Goal: Task Accomplishment & Management: Complete application form

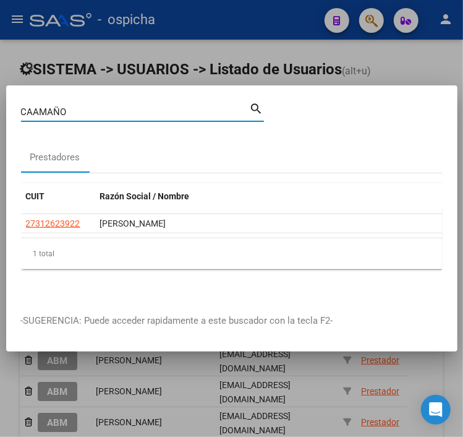
click at [88, 110] on input "CAAMAÑO" at bounding box center [135, 111] width 229 height 11
type input "27290460153"
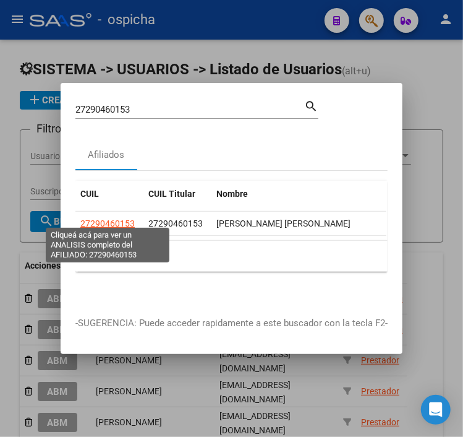
click at [87, 218] on span "27290460153" at bounding box center [107, 223] width 54 height 10
type textarea "27290460153"
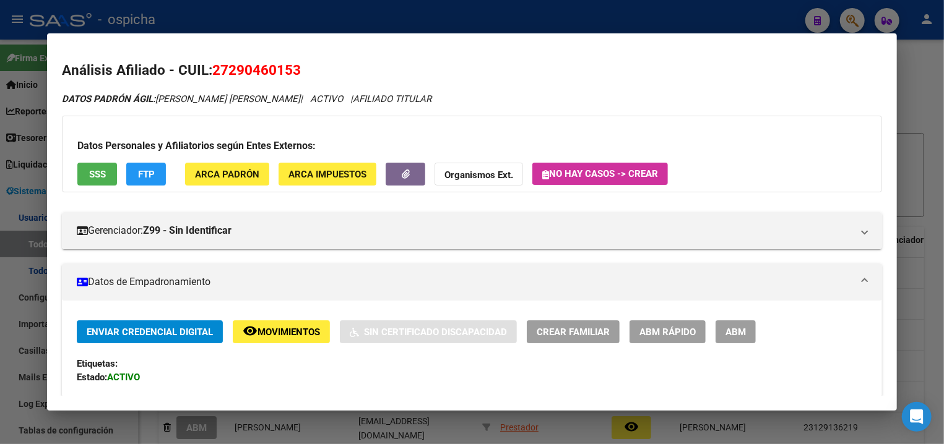
click at [463, 322] on button "ABM" at bounding box center [735, 332] width 40 height 23
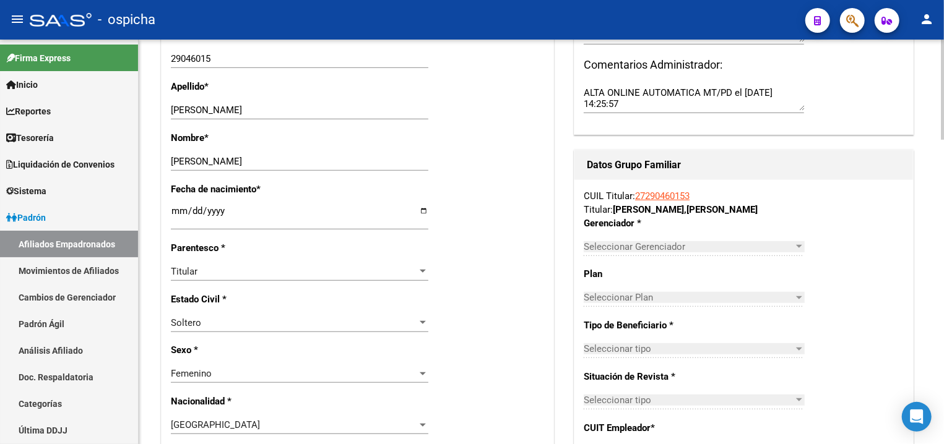
radio input "true"
type input "27-29046015-3"
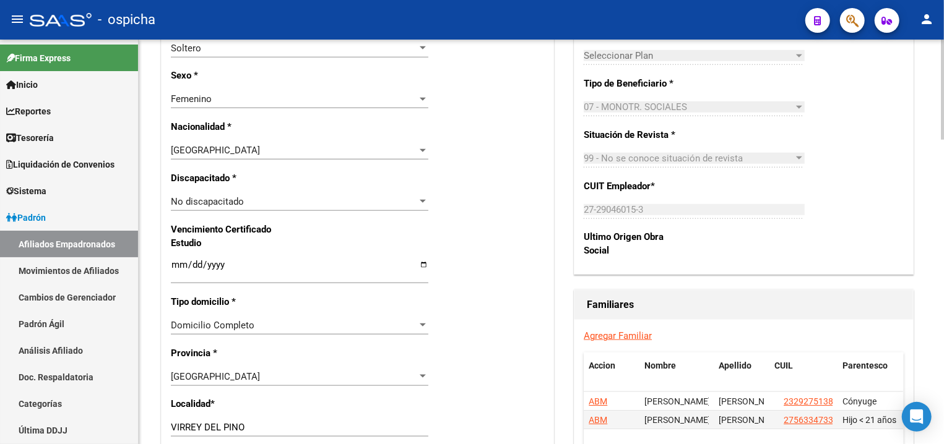
scroll to position [796, 0]
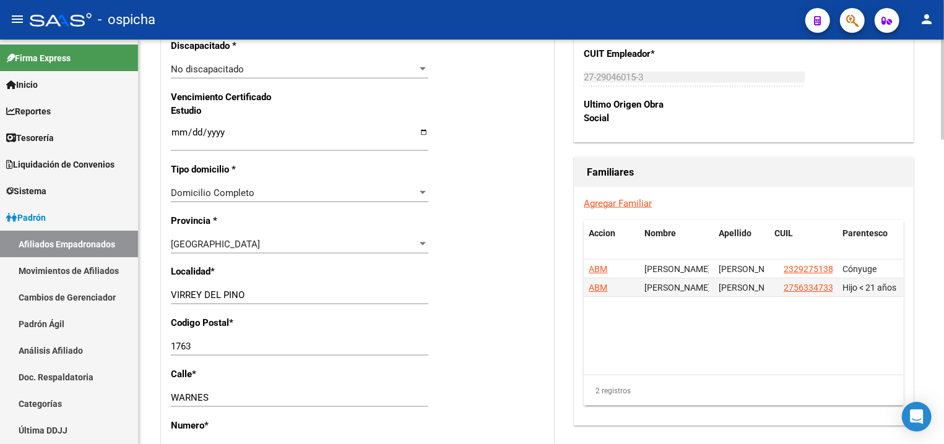
click at [463, 209] on link "Agregar Familiar" at bounding box center [617, 203] width 68 height 11
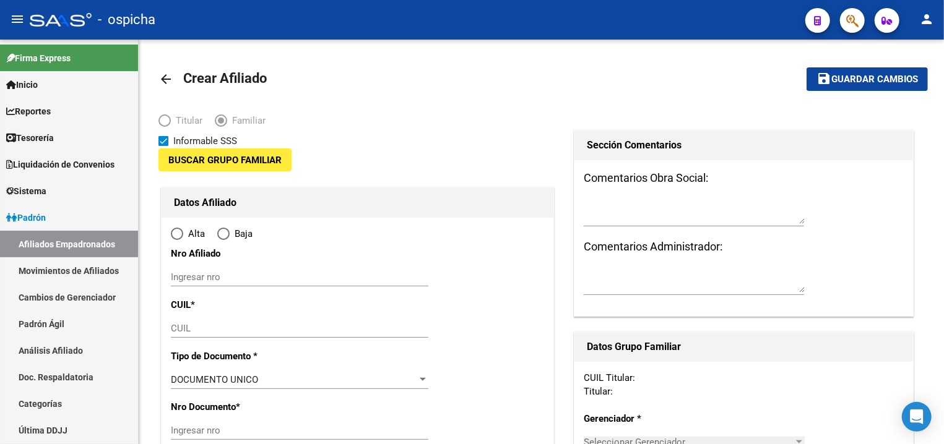
type input "VIRREY DEL PINO"
type input "1763"
type input "WARNES"
type input "7396"
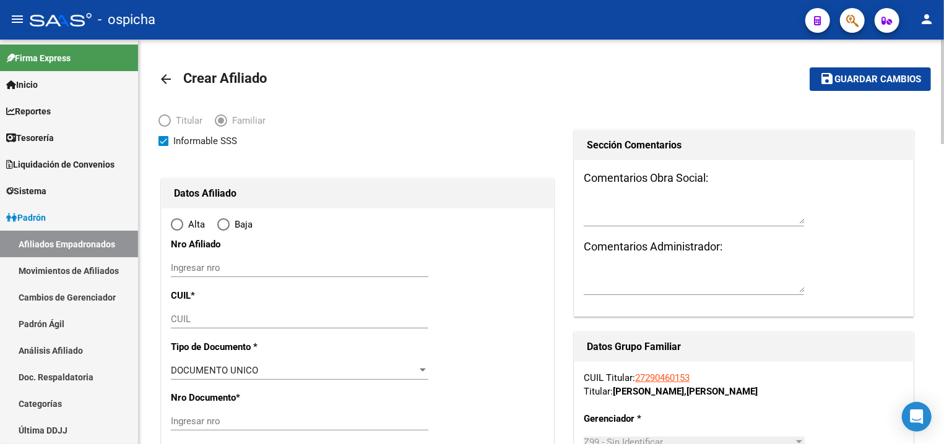
radio input "true"
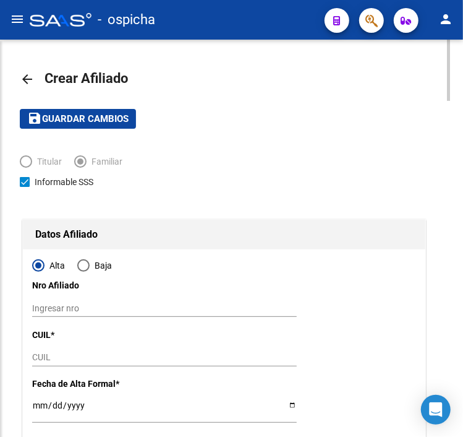
type input "27-29046015-3"
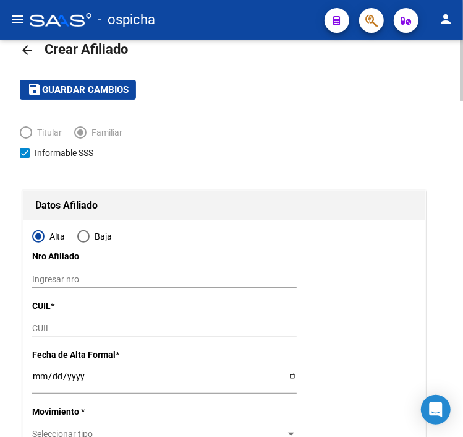
scroll to position [62, 0]
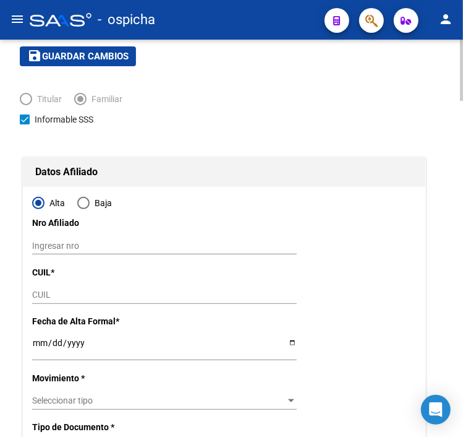
click at [137, 249] on input "Ingresar nro" at bounding box center [164, 246] width 265 height 11
click at [126, 295] on input "CUIL" at bounding box center [164, 295] width 265 height 11
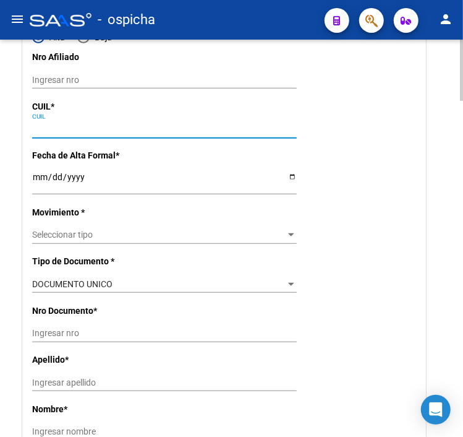
scroll to position [249, 0]
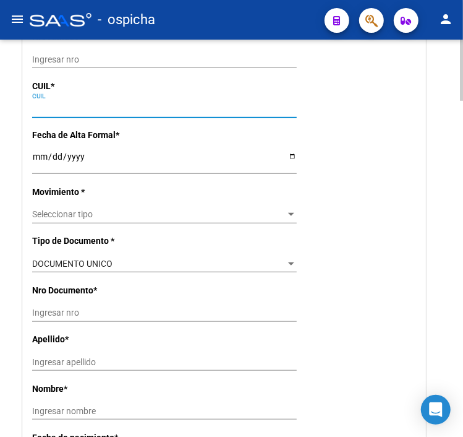
click at [181, 308] on input "Ingresar nro" at bounding box center [164, 313] width 265 height 11
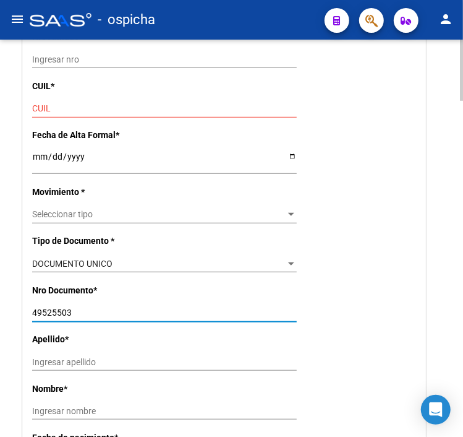
type input "49525503"
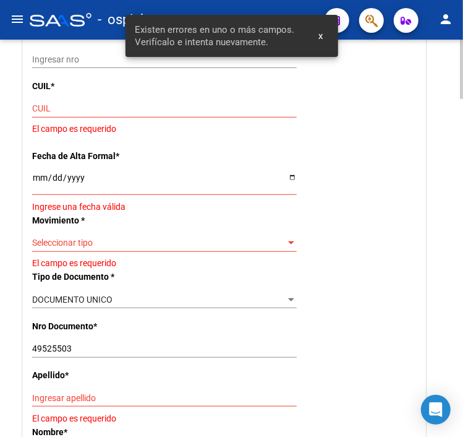
click at [160, 324] on div "Nro Documento * 49525503 Ingresar nro" at bounding box center [224, 343] width 384 height 49
click at [162, 343] on input "49525503" at bounding box center [164, 348] width 265 height 11
drag, startPoint x: 162, startPoint y: 335, endPoint x: 158, endPoint y: 279, distance: 56.4
click at [162, 332] on div "Nro Documento * 49525503 Ingresar nro" at bounding box center [224, 343] width 384 height 49
click at [140, 117] on div "CUIL" at bounding box center [164, 108] width 265 height 17
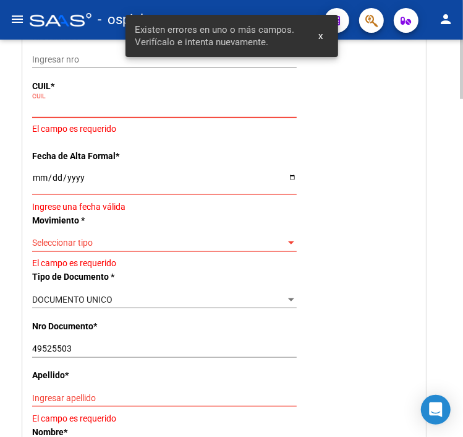
click at [140, 113] on input "CUIL" at bounding box center [164, 108] width 265 height 11
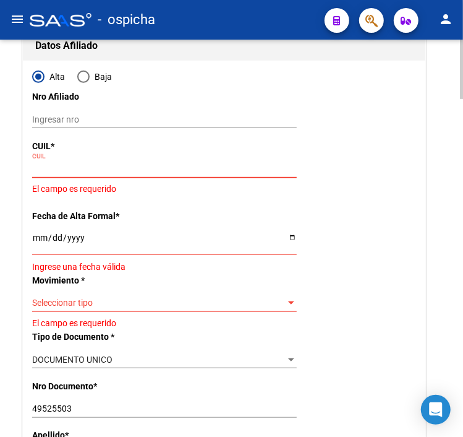
scroll to position [187, 0]
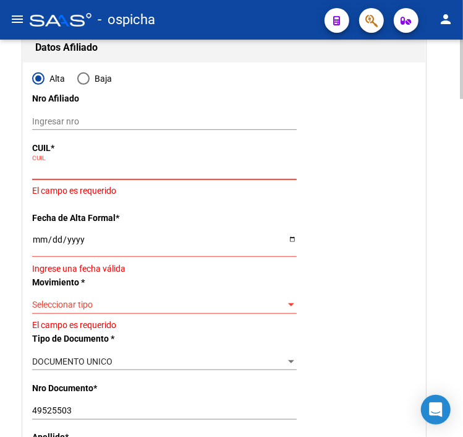
click at [97, 167] on input "CUIL" at bounding box center [164, 170] width 265 height 11
drag, startPoint x: 132, startPoint y: 136, endPoint x: 134, endPoint y: 123, distance: 13.1
click at [135, 114] on div "Ingresar nro" at bounding box center [164, 121] width 265 height 17
click at [135, 165] on div "CUIL" at bounding box center [164, 170] width 265 height 17
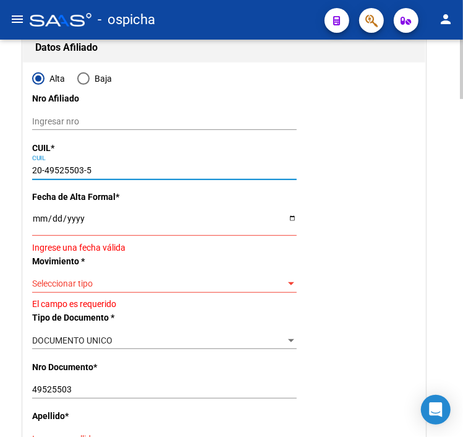
type input "20-49525503-5"
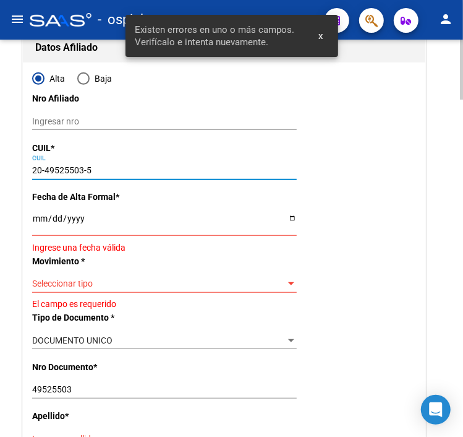
type input "[PERSON_NAME]"
type input "[DATE]"
type input "VIRREY DEL PINO"
type input "HORTIGUERA"
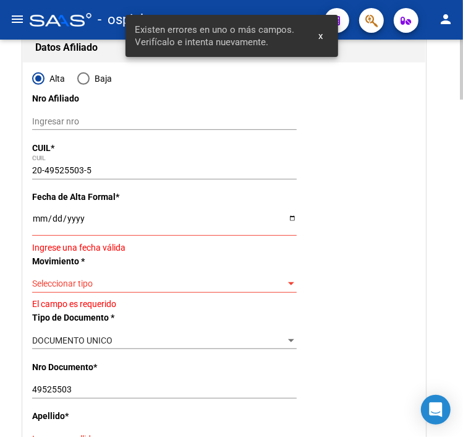
type input "7981"
click at [141, 220] on input "Ingresar fecha" at bounding box center [164, 222] width 265 height 19
click at [131, 259] on p "Movimiento *" at bounding box center [89, 261] width 115 height 14
click at [135, 278] on span "Seleccionar tipo" at bounding box center [159, 283] width 254 height 11
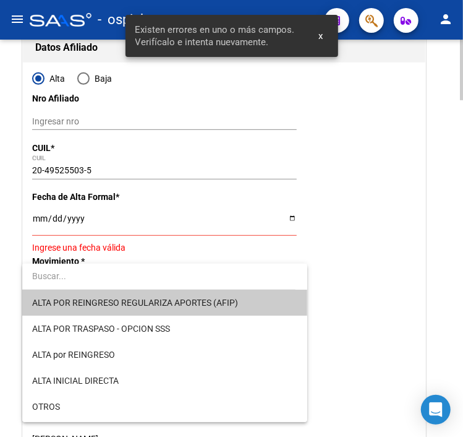
click at [134, 263] on div at bounding box center [231, 218] width 463 height 437
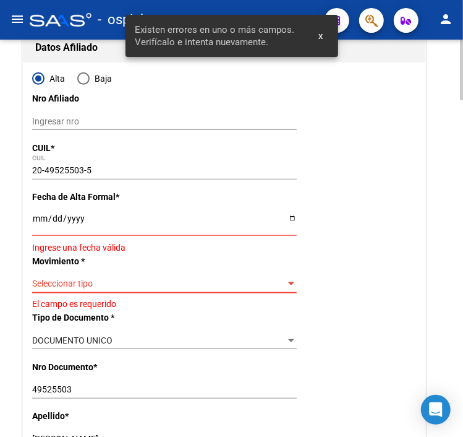
click at [166, 280] on span "Seleccionar tipo" at bounding box center [159, 283] width 254 height 11
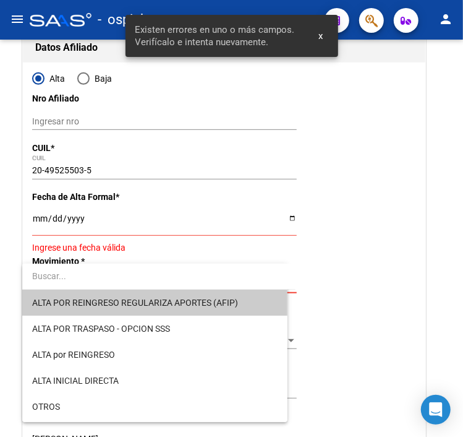
click at [165, 277] on input "dropdown search" at bounding box center [158, 276] width 273 height 26
drag, startPoint x: 173, startPoint y: 269, endPoint x: 252, endPoint y: 233, distance: 87.5
click at [177, 267] on input "dropdown search" at bounding box center [158, 276] width 273 height 26
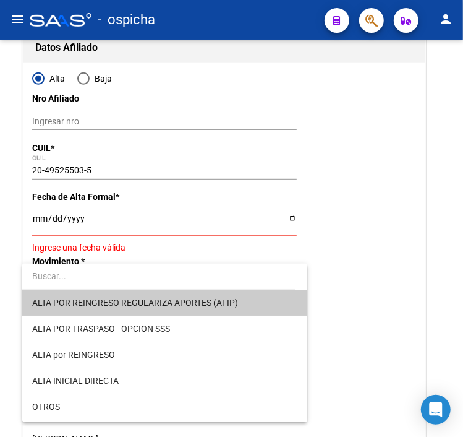
click at [371, 192] on div at bounding box center [231, 218] width 463 height 437
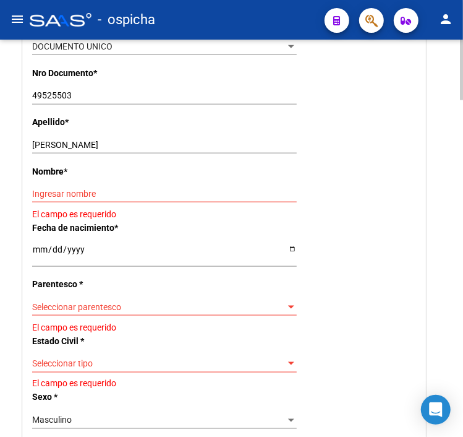
scroll to position [497, 0]
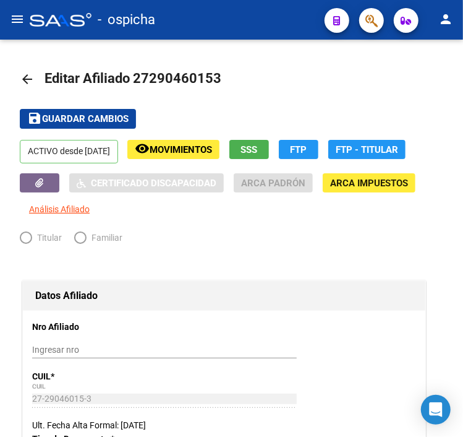
radio input "true"
type input "27-29046015-3"
